Goal: Task Accomplishment & Management: Manage account settings

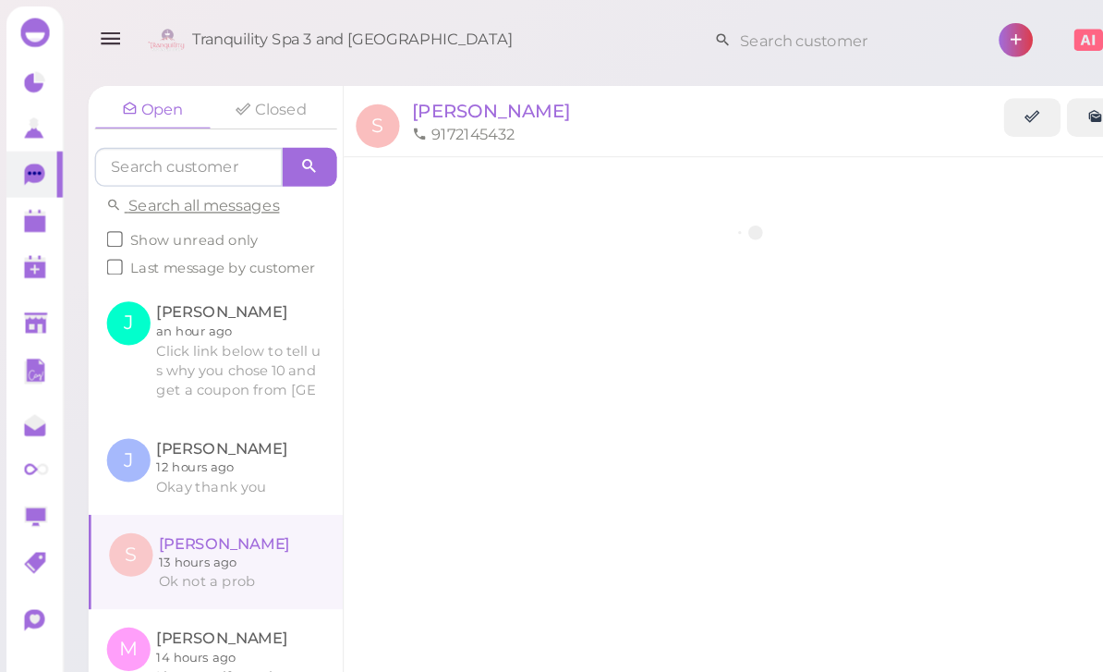
scroll to position [67, 0]
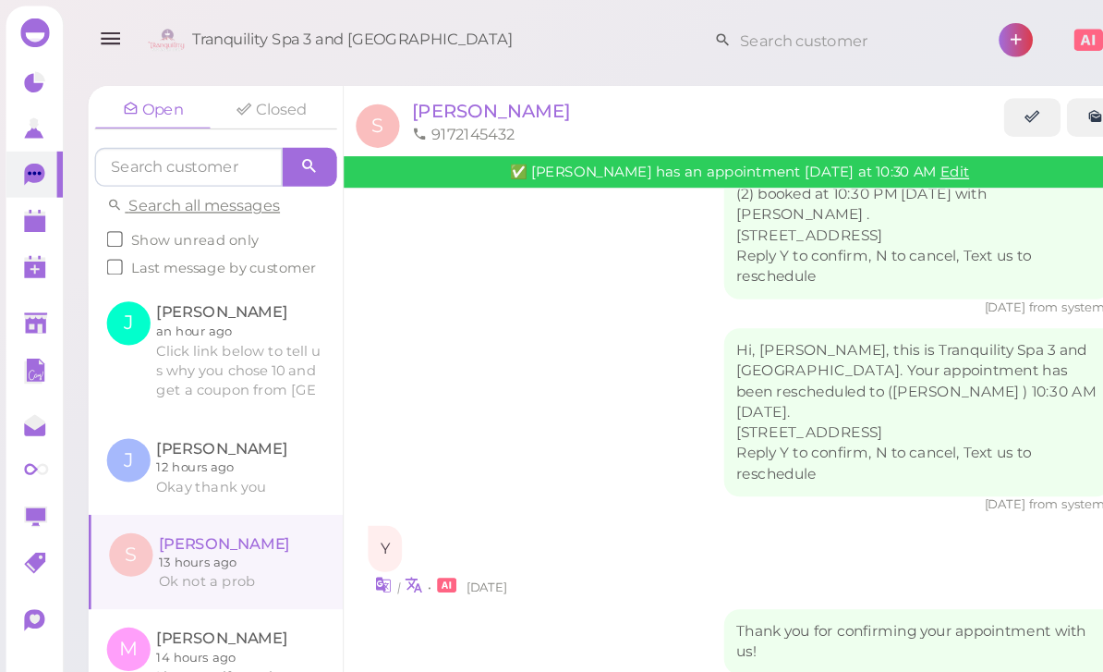
click at [23, 176] on polygon at bounding box center [26, 170] width 17 height 13
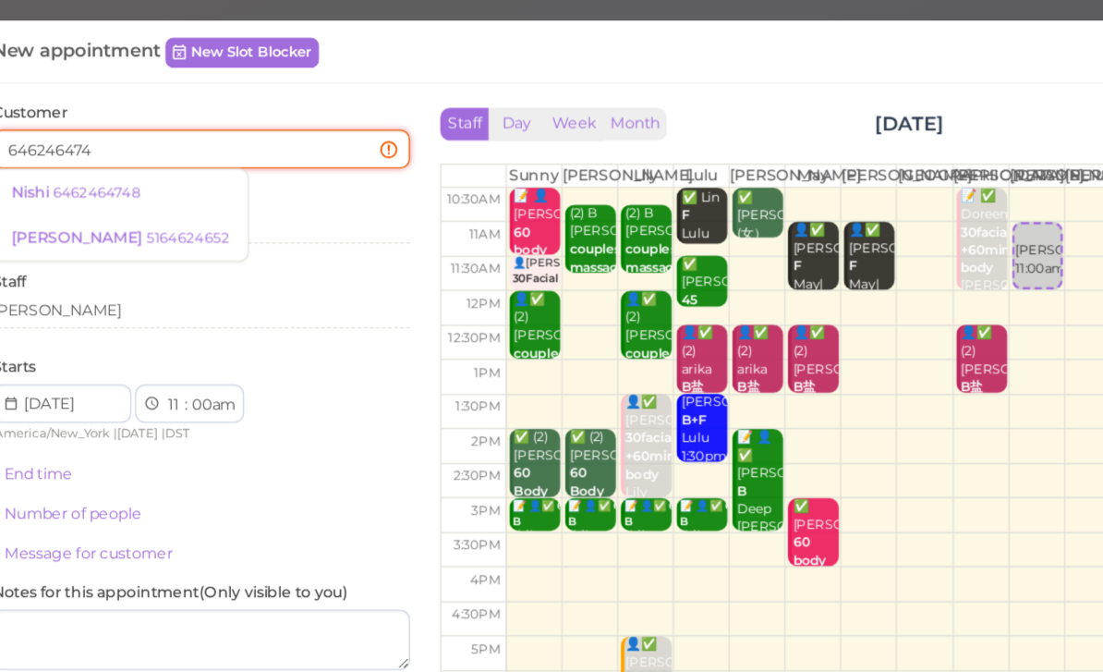
type input "6462464748"
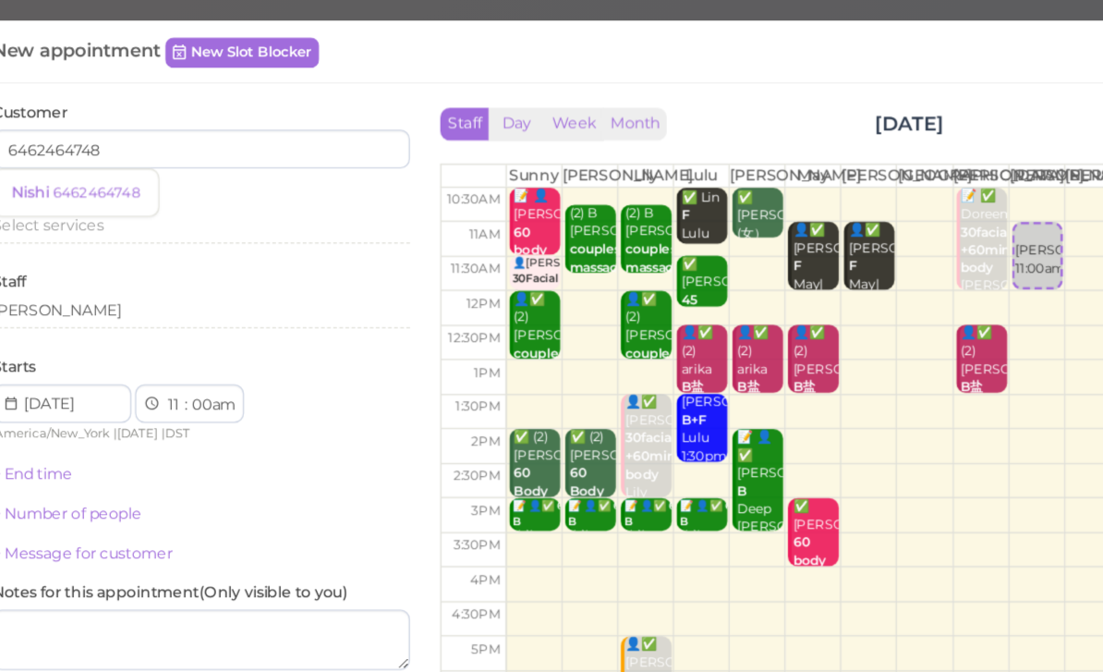
click at [101, 149] on small "6462464748" at bounding box center [134, 146] width 67 height 13
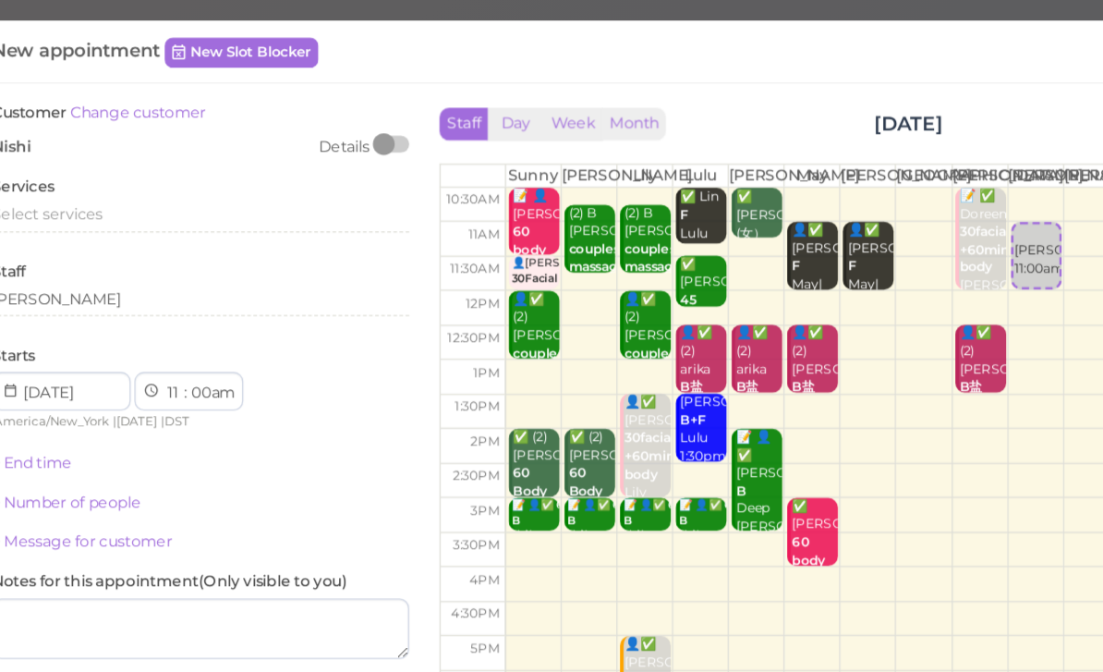
click at [76, 171] on div "Select services" at bounding box center [214, 166] width 319 height 22
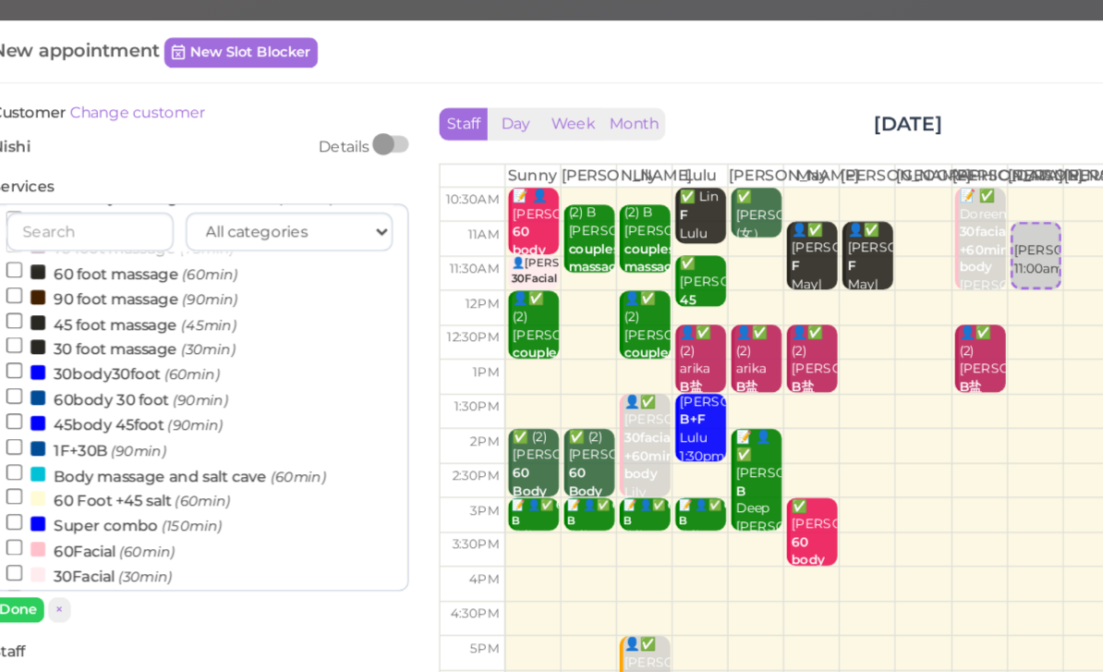
scroll to position [231, 0]
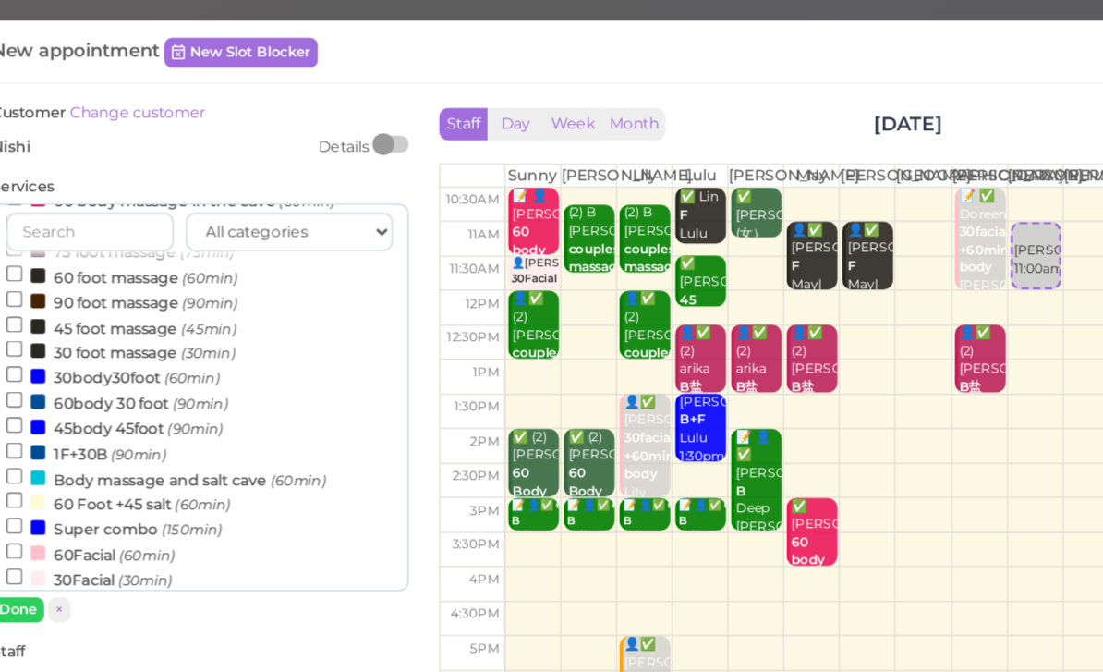
click at [120, 316] on label "45body 45foot (90min)" at bounding box center [149, 325] width 165 height 19
click at [79, 318] on input "45body 45foot (90min)" at bounding box center [73, 324] width 12 height 12
click at [55, 467] on button "Done" at bounding box center [75, 465] width 41 height 19
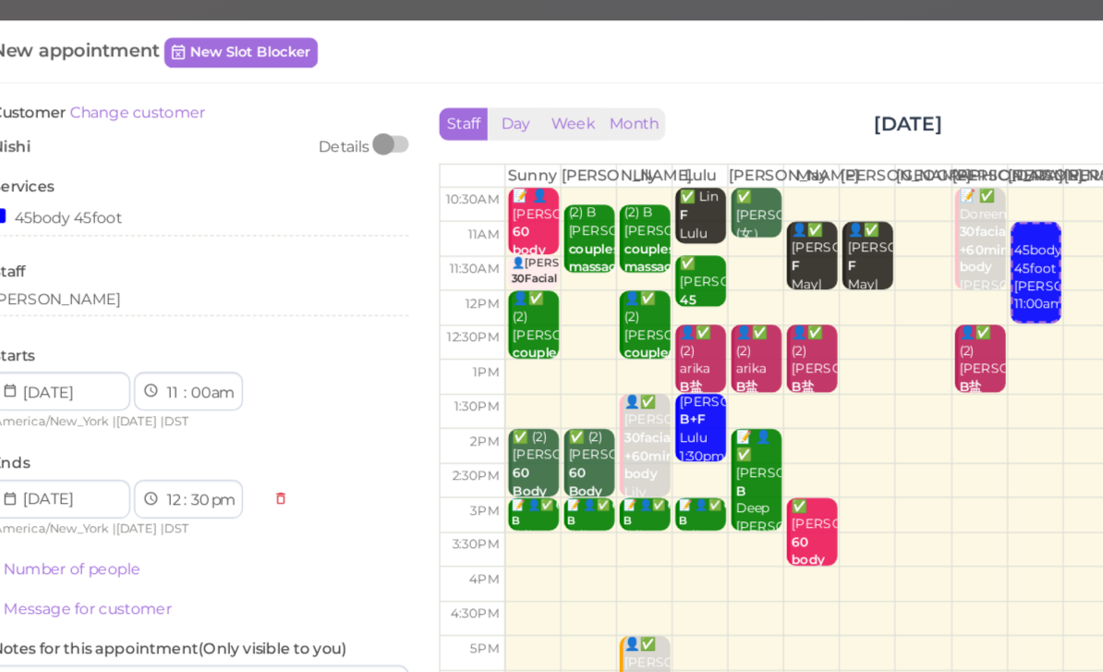
scroll to position [0, 0]
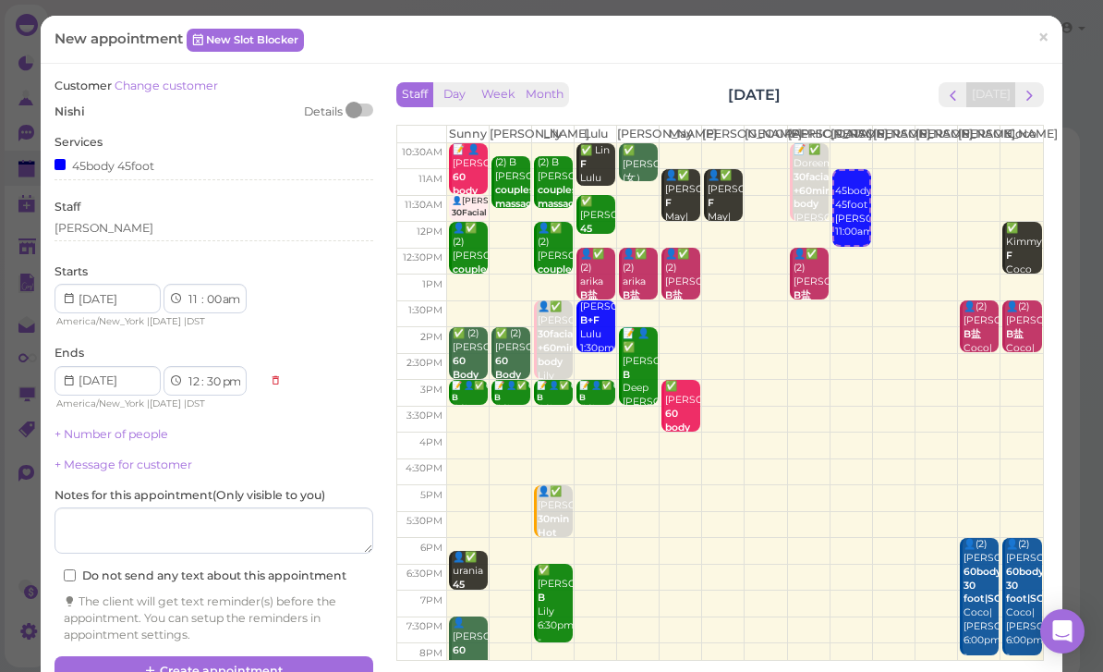
click at [227, 665] on button "Create appointment" at bounding box center [214, 671] width 319 height 30
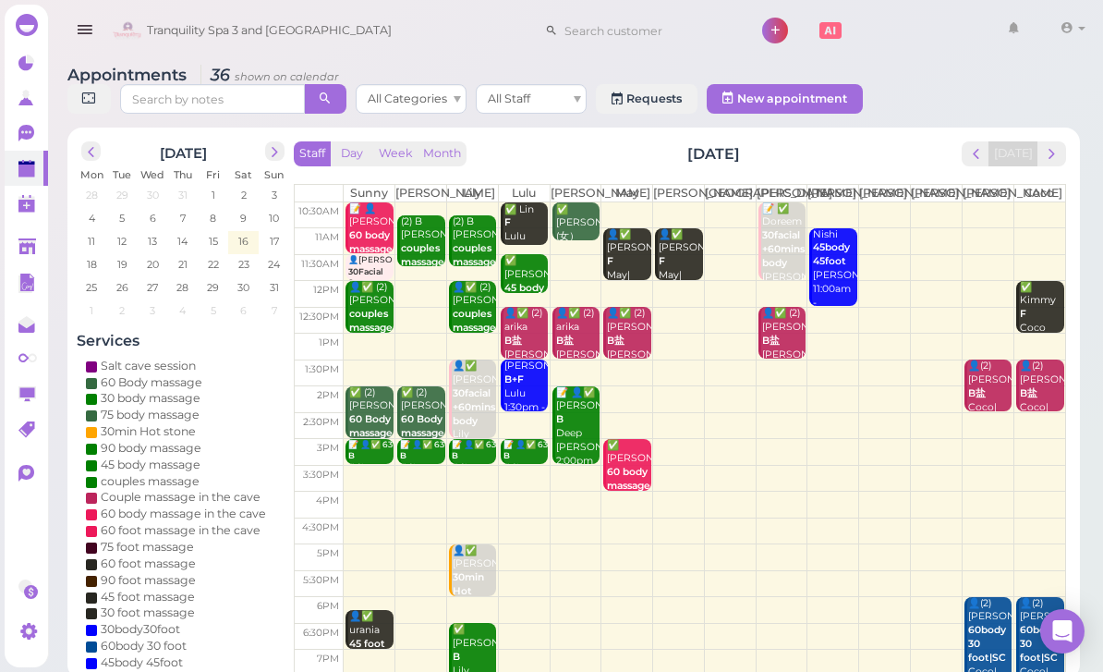
click at [1051, 162] on span "next" at bounding box center [1052, 154] width 18 height 18
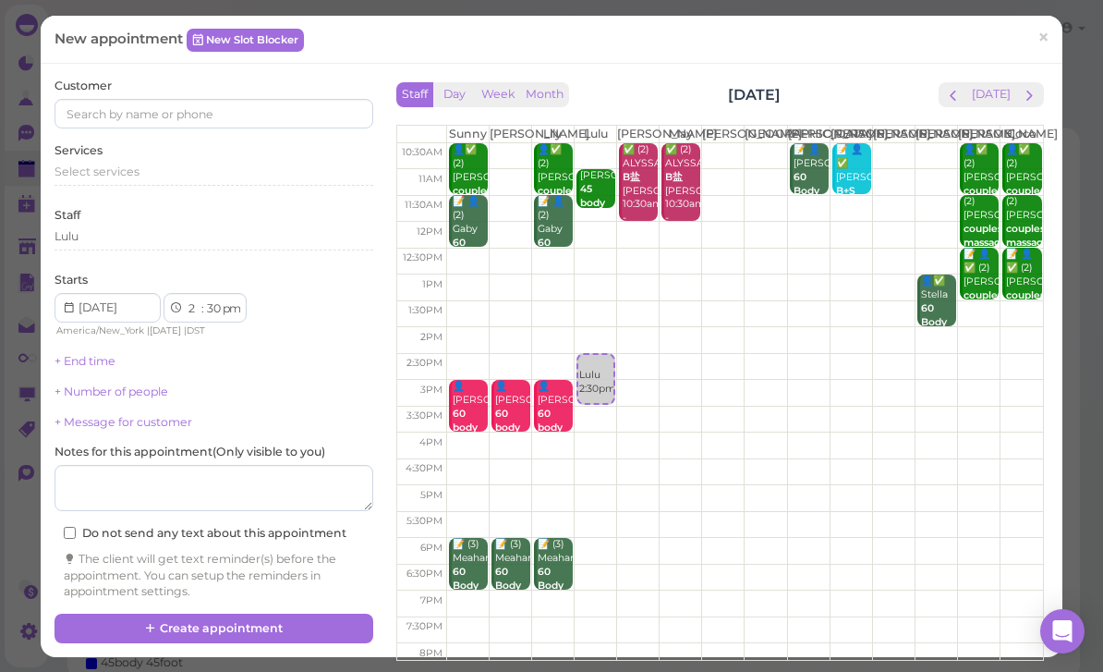
click at [1050, 43] on span "×" at bounding box center [1044, 38] width 12 height 26
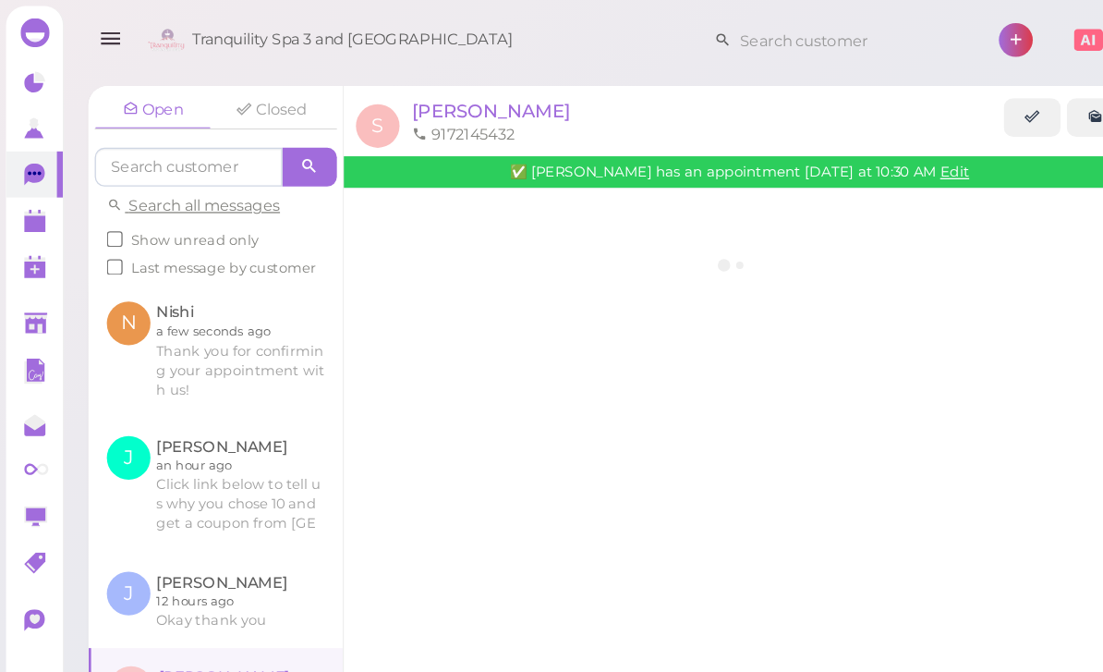
scroll to position [67, 0]
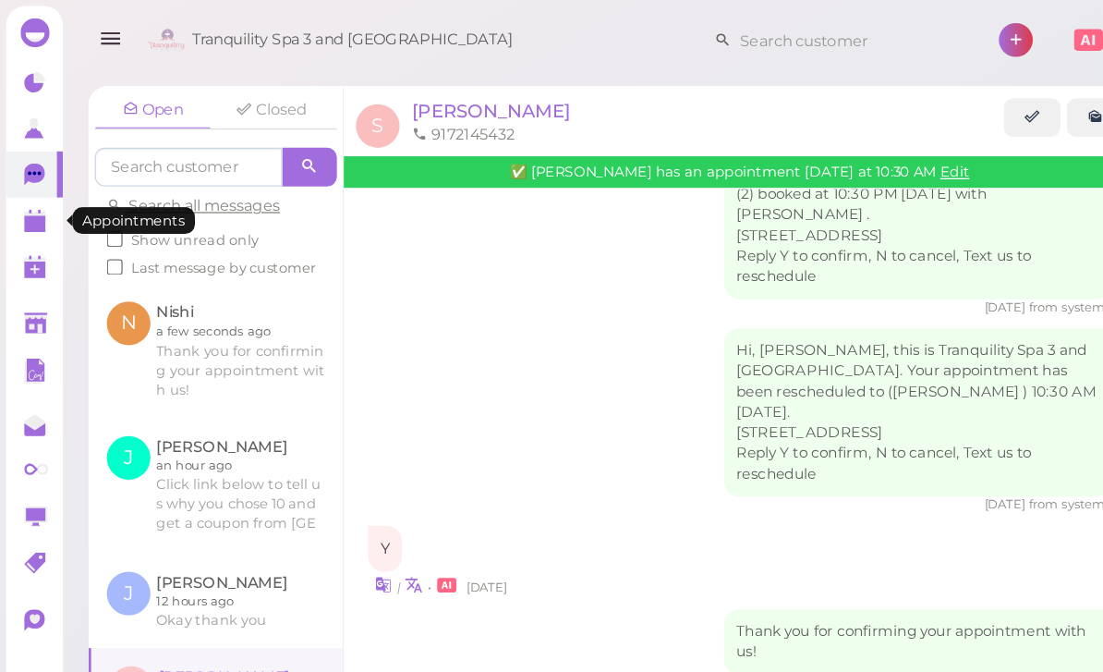
click at [34, 162] on polygon at bounding box center [26, 164] width 17 height 4
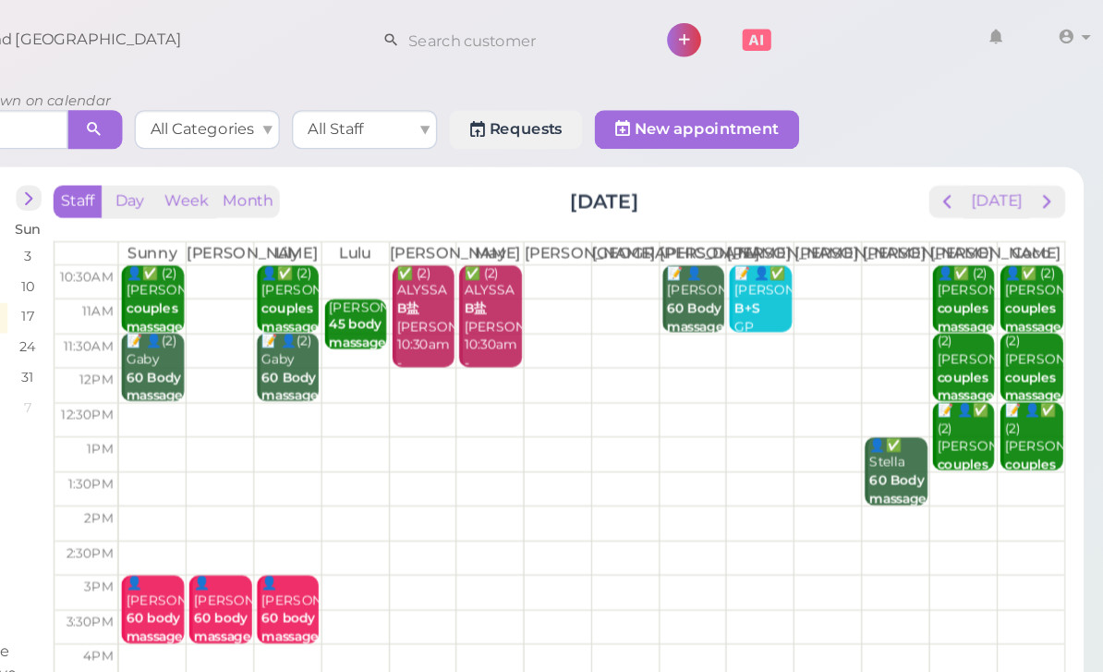
click at [967, 156] on span "prev" at bounding box center [976, 154] width 18 height 18
